Goal: Find specific page/section: Find specific page/section

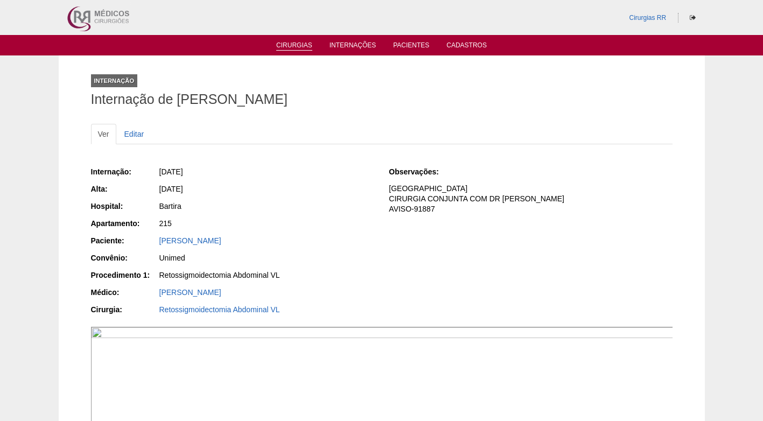
click at [291, 44] on link "Cirurgias" at bounding box center [294, 45] width 36 height 9
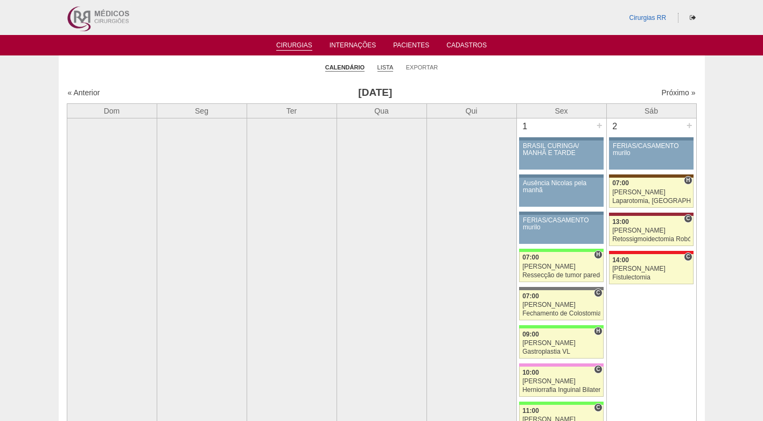
click at [389, 69] on link "Lista" at bounding box center [386, 68] width 16 height 8
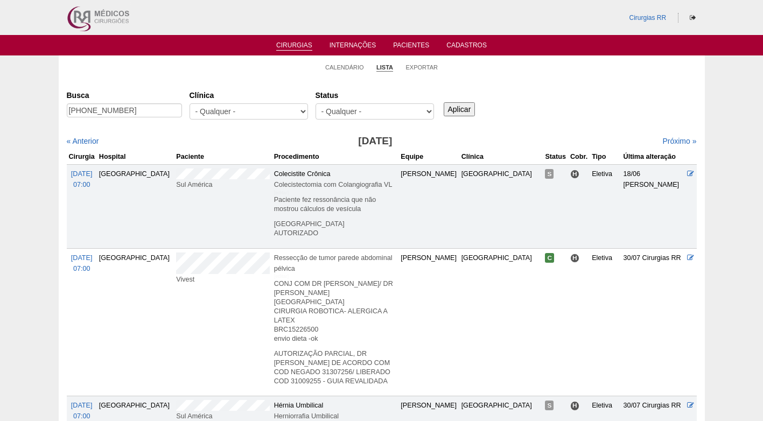
drag, startPoint x: 151, startPoint y: 105, endPoint x: 13, endPoint y: 110, distance: 138.0
type input "c"
type input "[PERSON_NAME]"
click at [444, 102] on input "Aplicar" at bounding box center [460, 109] width 32 height 14
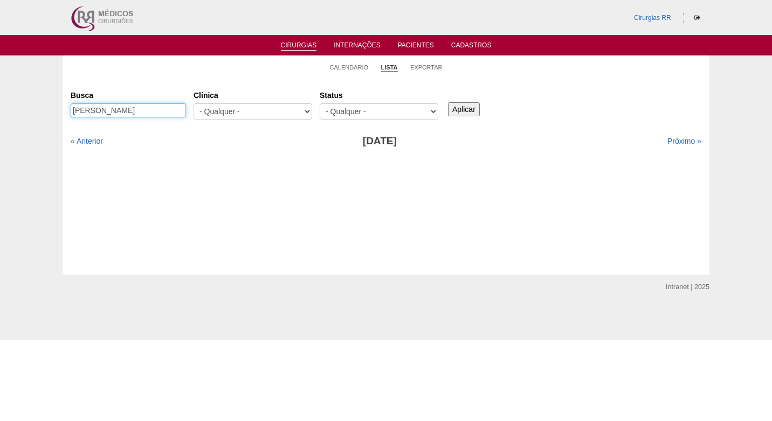
drag, startPoint x: 94, startPoint y: 113, endPoint x: 81, endPoint y: 112, distance: 12.4
click at [81, 112] on input "carslo alberto" at bounding box center [128, 110] width 115 height 14
type input "[PERSON_NAME]"
click at [448, 102] on input "Aplicar" at bounding box center [464, 109] width 32 height 14
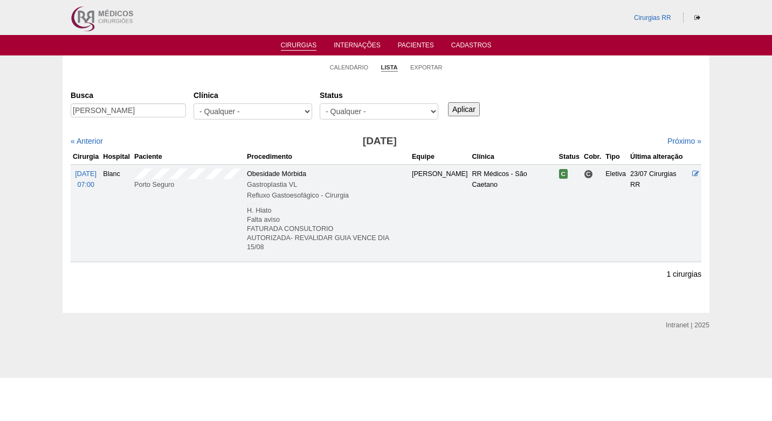
click at [237, 148] on h3 "[DATE]" at bounding box center [379, 142] width 315 height 16
